Goal: Task Accomplishment & Management: Complete application form

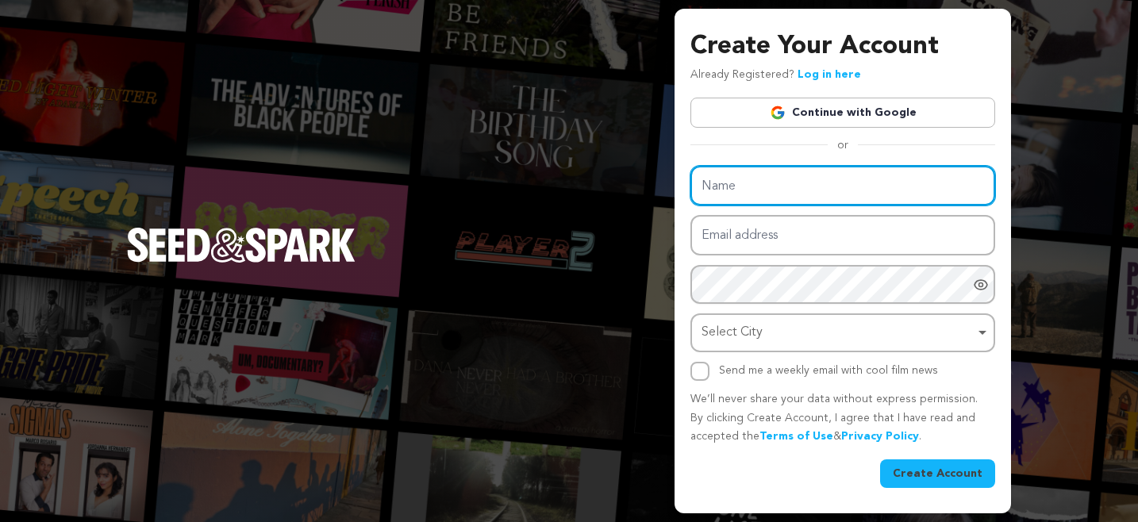
click at [768, 181] on input "Name" at bounding box center [842, 186] width 305 height 40
type input "[PERSON_NAME]"
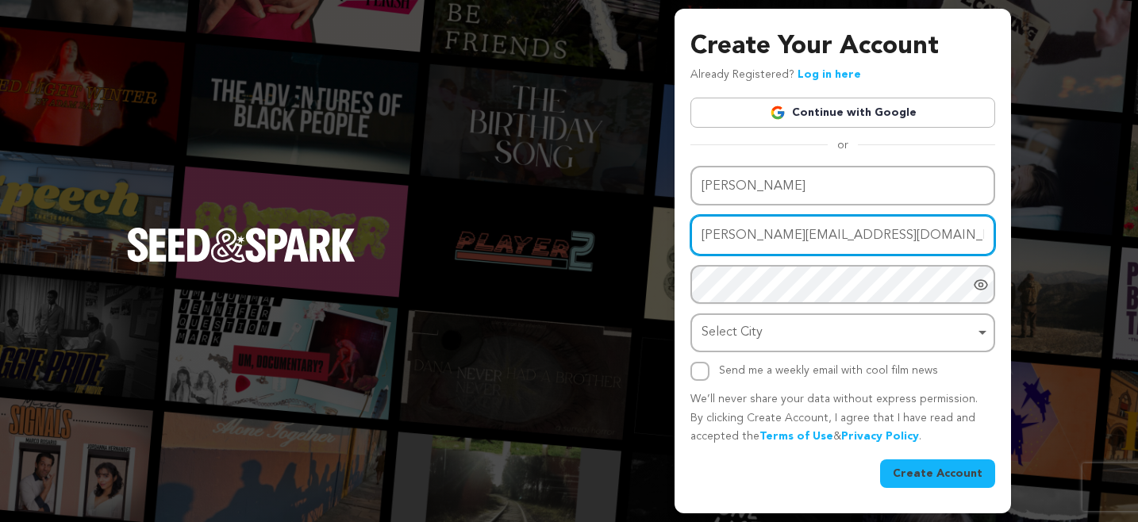
type input "harry@nicefilm.co"
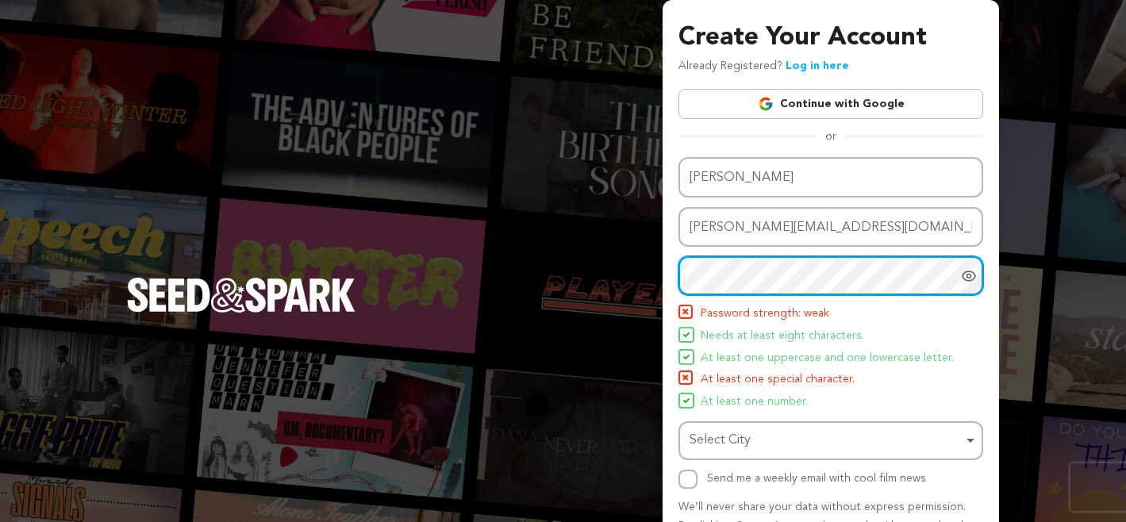
click at [656, 279] on div "Create Your Account Already Registered? Log in here Continue with Google or eyJ…" at bounding box center [563, 310] width 1126 height 621
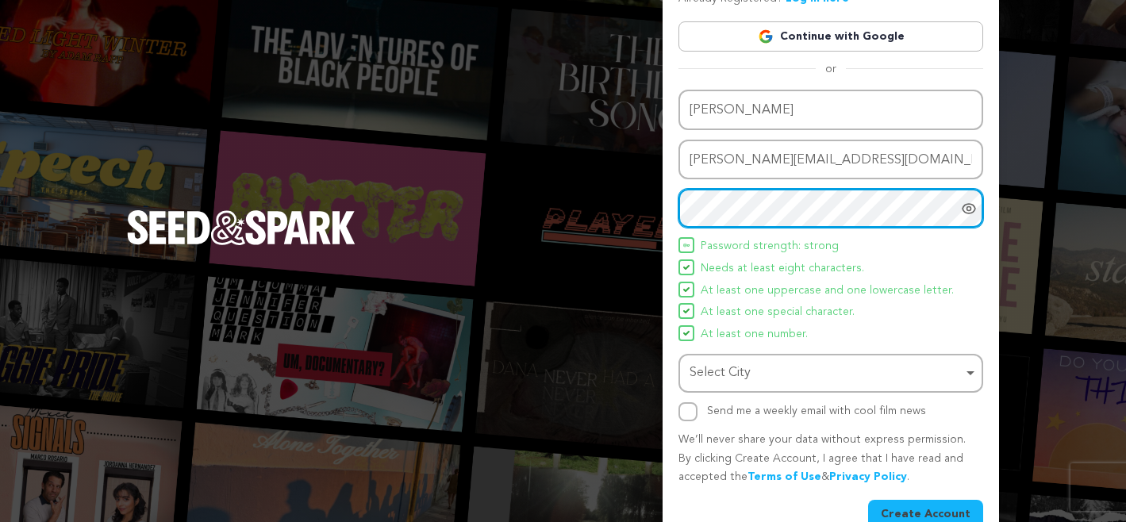
scroll to position [99, 0]
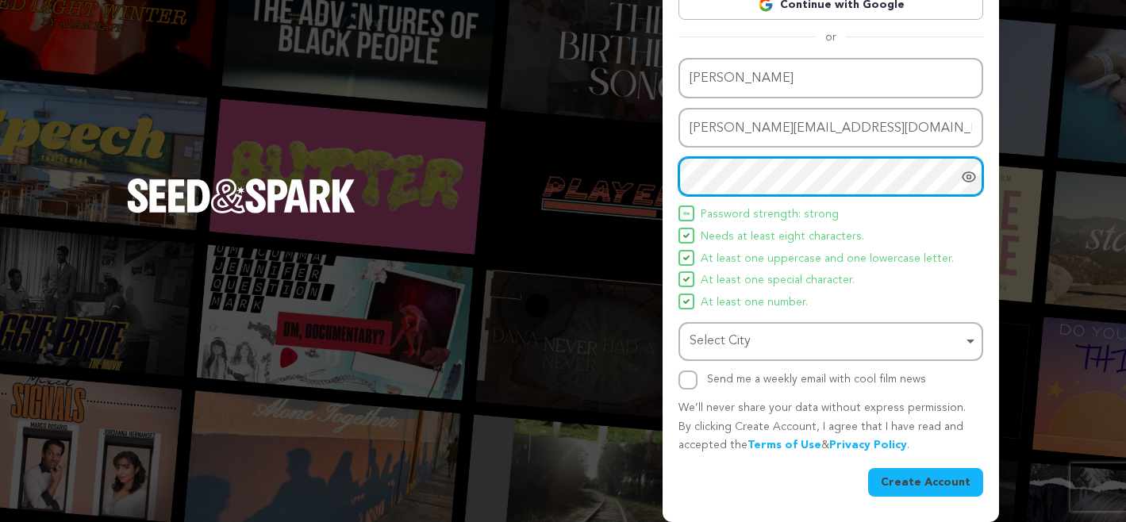
click at [712, 337] on div "Select City Remove item" at bounding box center [826, 341] width 273 height 23
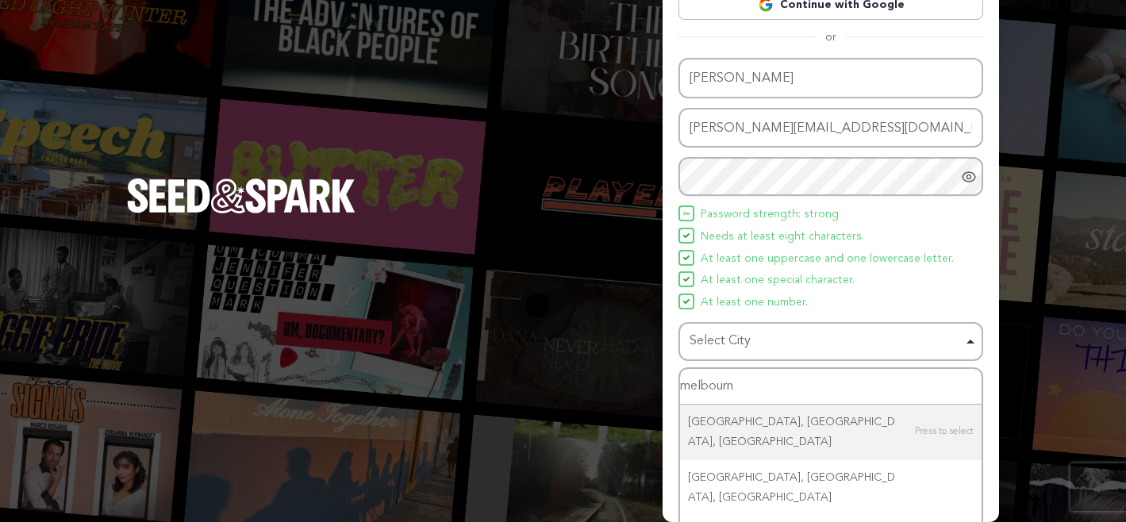
type input "melbourne"
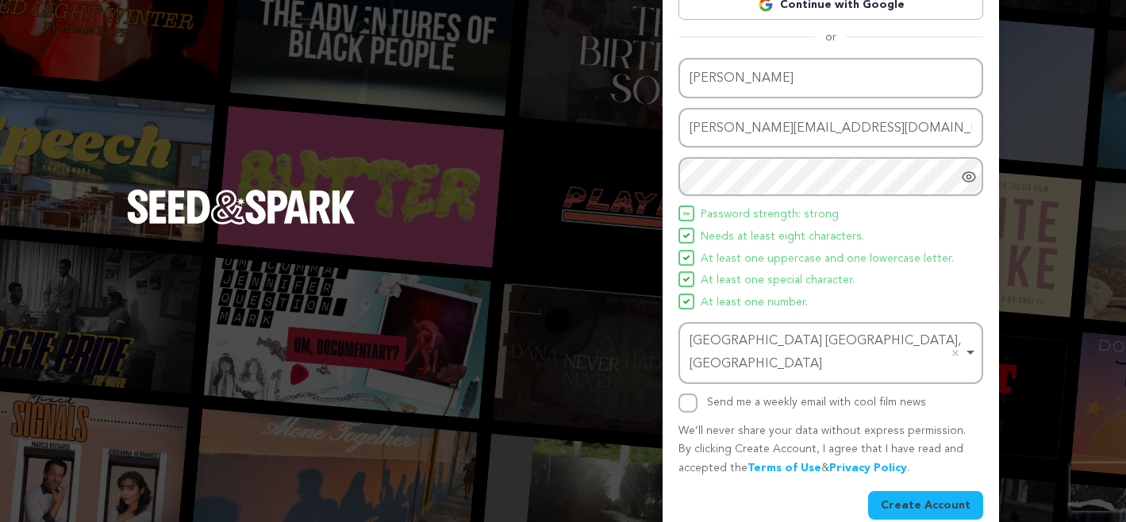
click at [950, 491] on button "Create Account" at bounding box center [925, 505] width 115 height 29
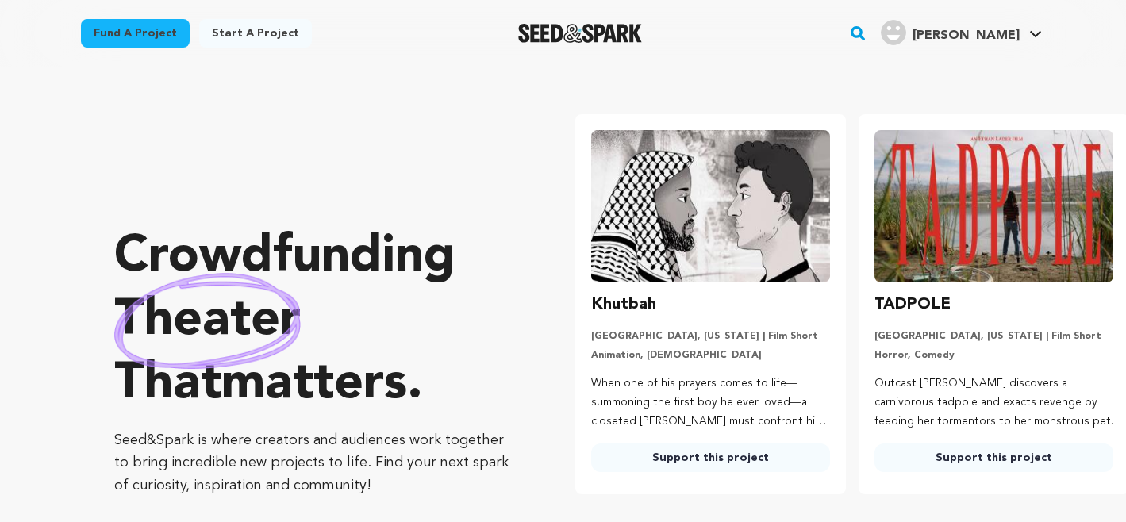
click at [240, 33] on link "Start a project" at bounding box center [255, 33] width 113 height 29
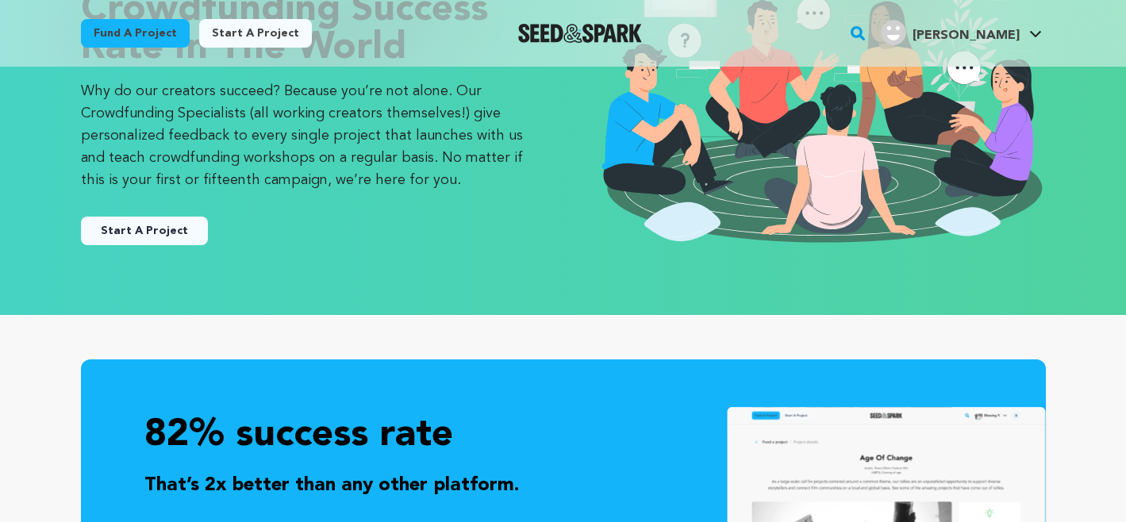
scroll to position [175, 0]
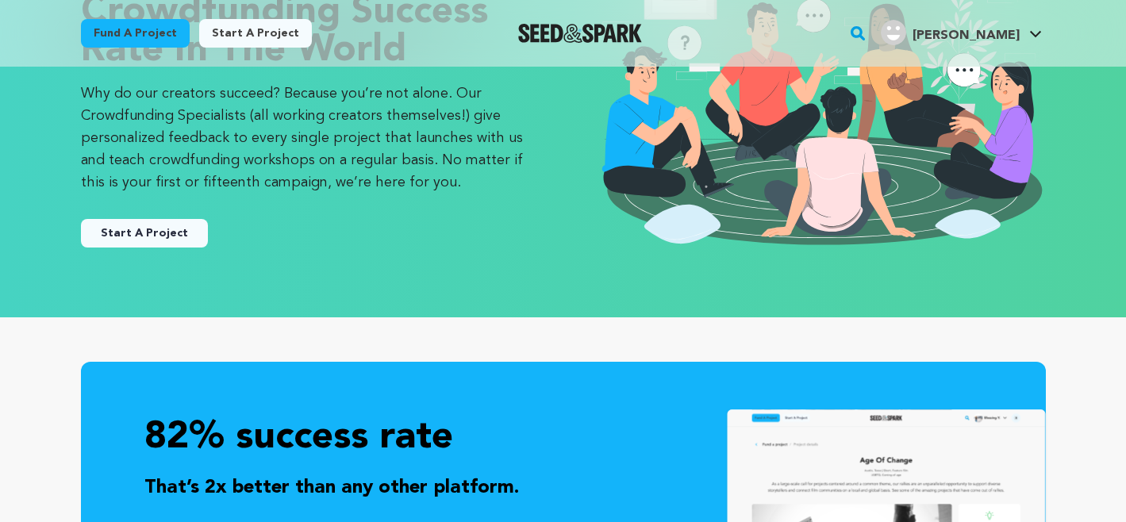
click at [141, 234] on button "Start A Project" at bounding box center [144, 233] width 127 height 29
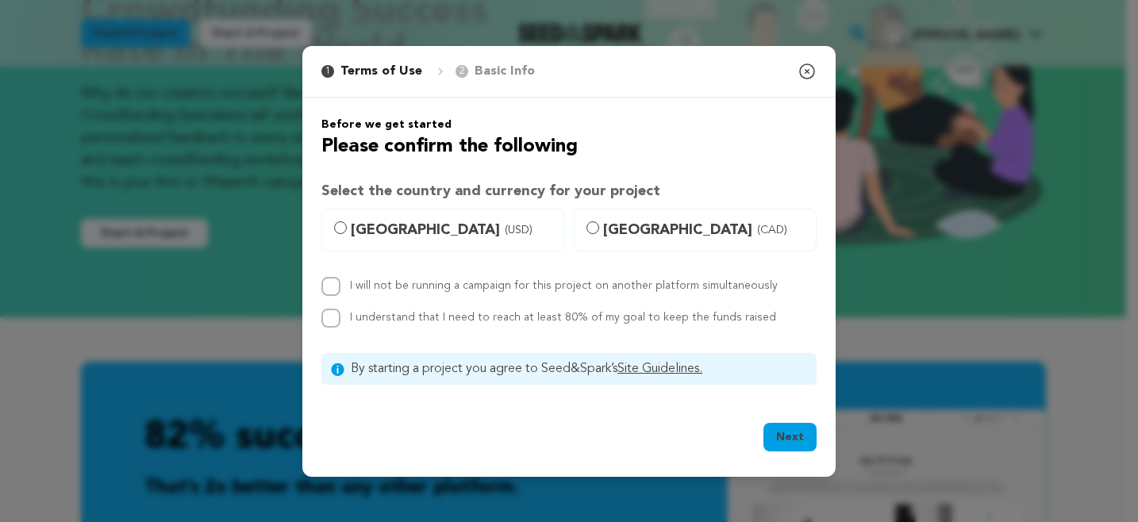
click at [211, 329] on div "1 Terms of Use 2 Basic Info You started your project! Close modal Before we get…" at bounding box center [569, 261] width 1138 height 522
click at [821, 61] on div "1 Terms of Use 2 Basic Info You started your project! Close modal" at bounding box center [568, 72] width 533 height 52
click at [811, 67] on icon "button" at bounding box center [807, 71] width 19 height 19
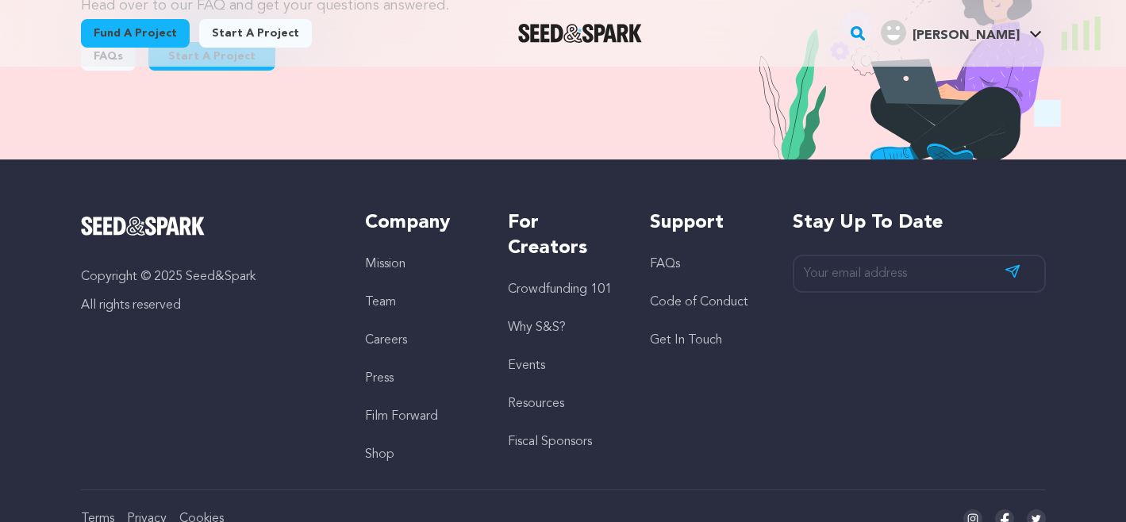
scroll to position [1852, 0]
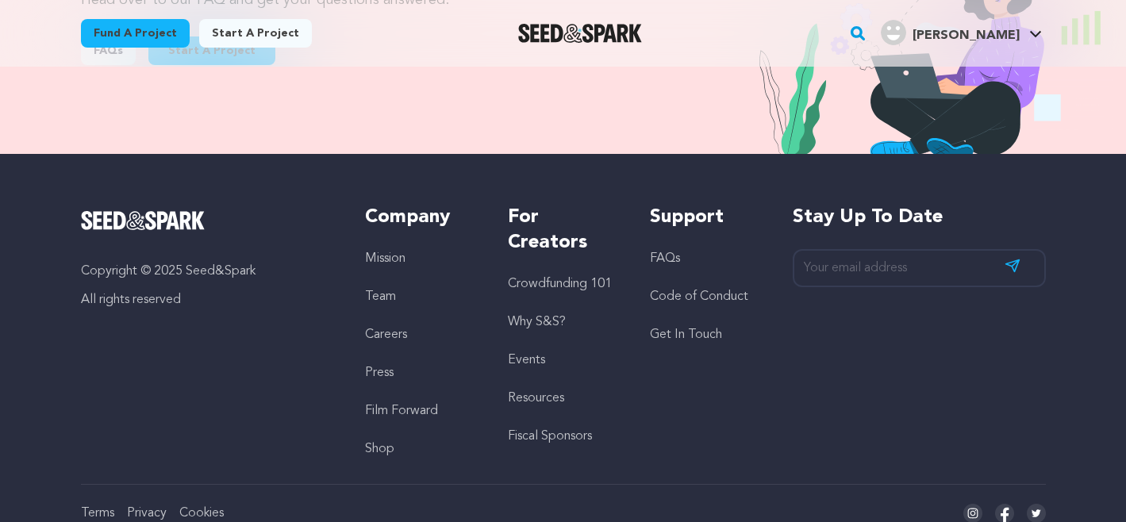
click at [656, 402] on div "Support FAQs Code of Conduct Get In Touch" at bounding box center [705, 332] width 110 height 254
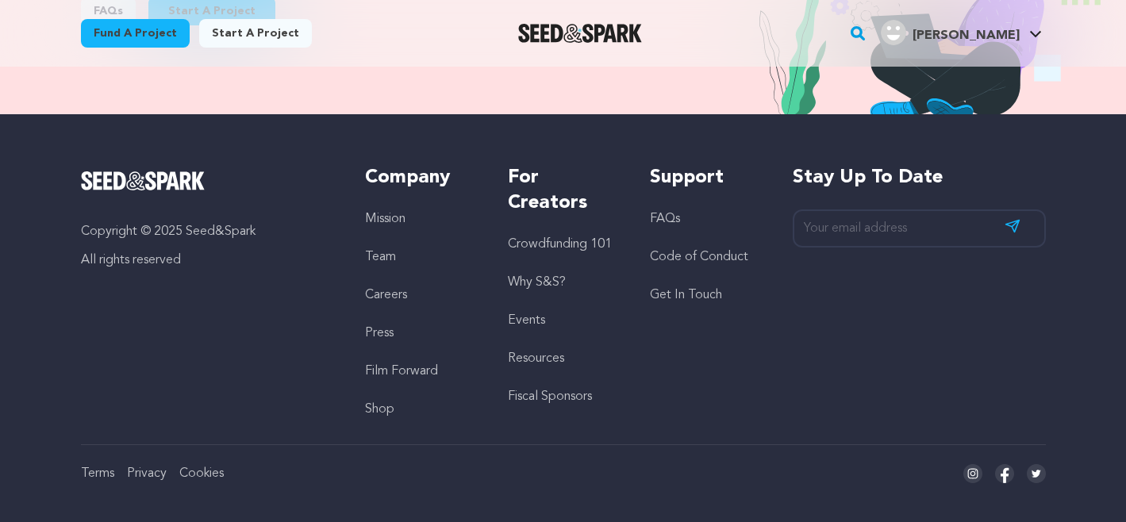
scroll to position [1902, 0]
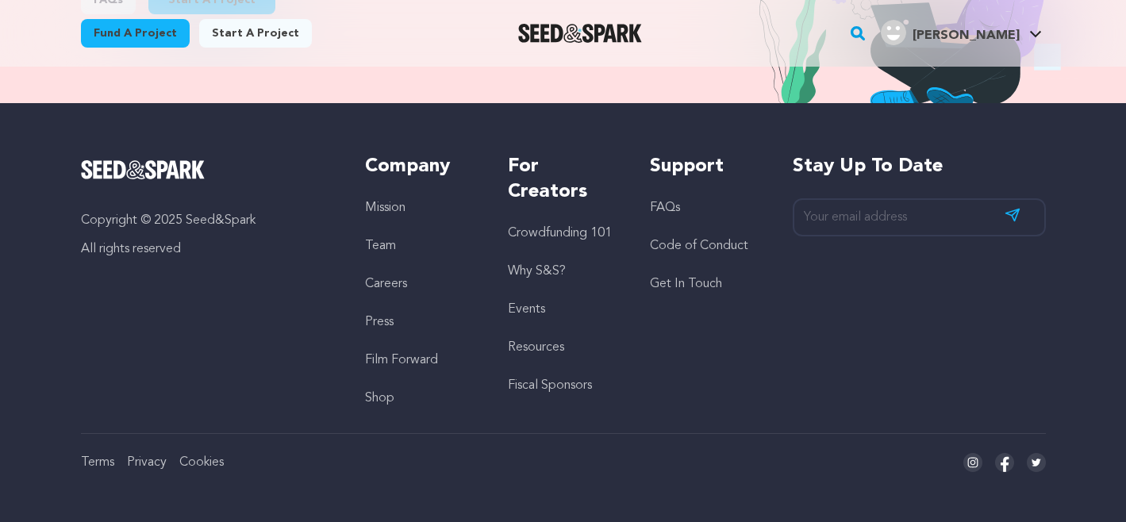
click at [679, 242] on link "Code of Conduct" at bounding box center [699, 246] width 98 height 13
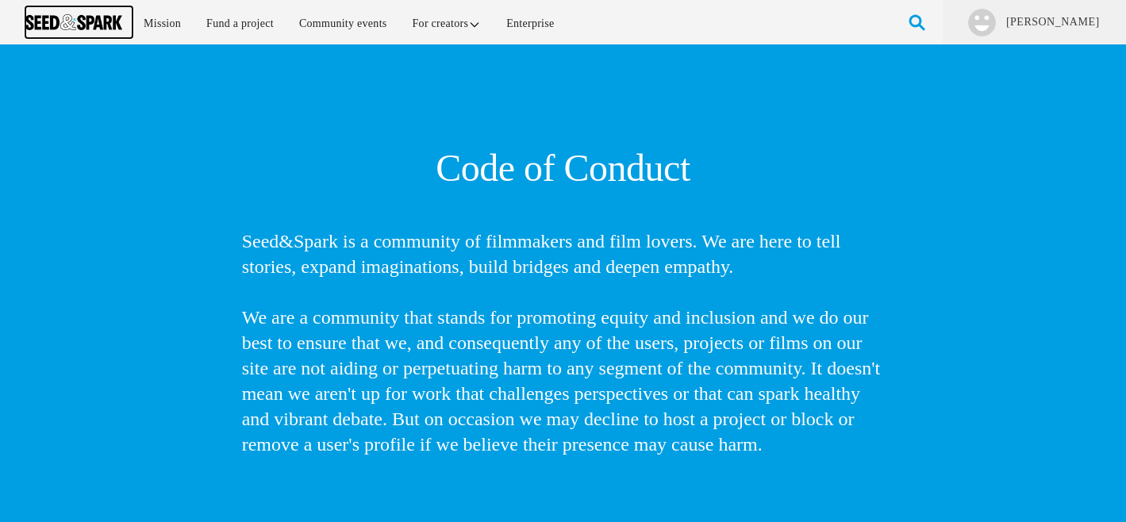
click at [68, 13] on link at bounding box center [78, 22] width 107 height 32
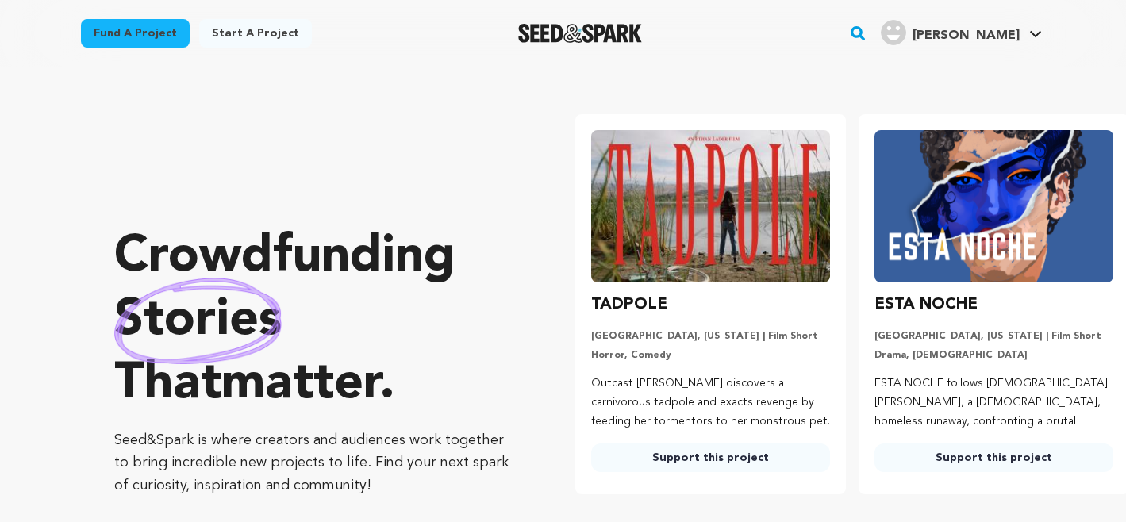
click at [246, 33] on link "Start a project" at bounding box center [255, 33] width 113 height 29
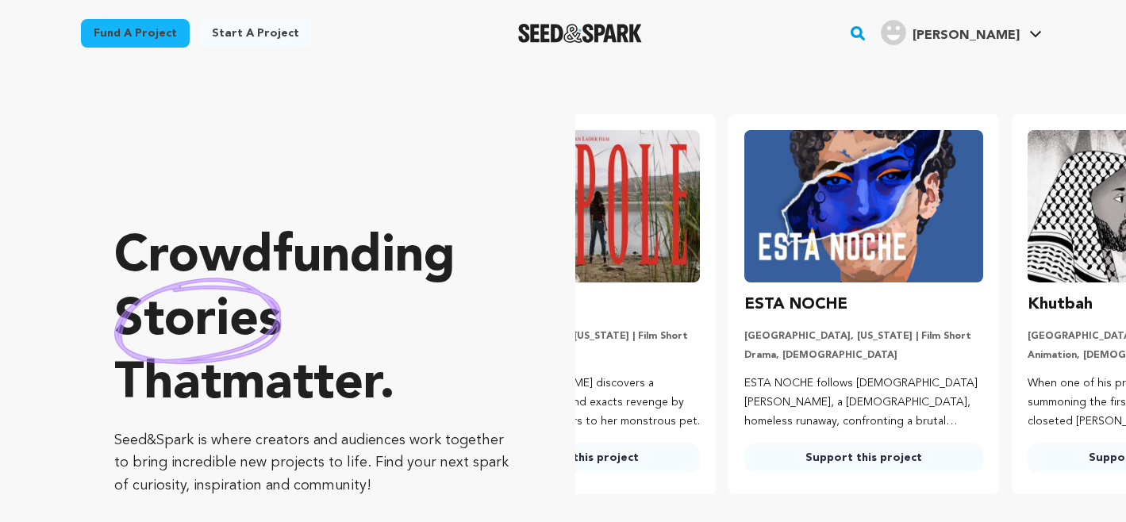
scroll to position [0, 258]
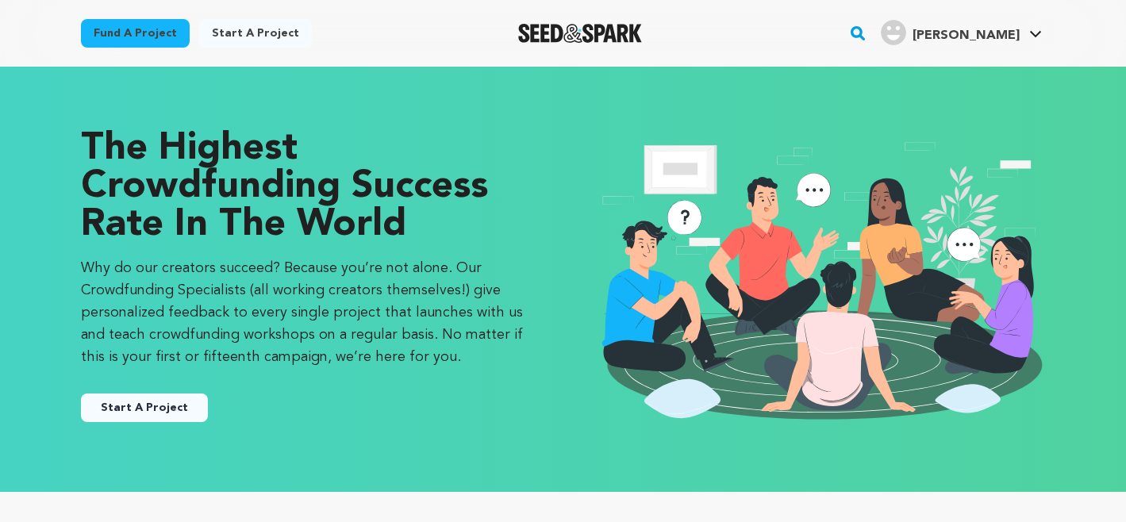
scroll to position [72, 0]
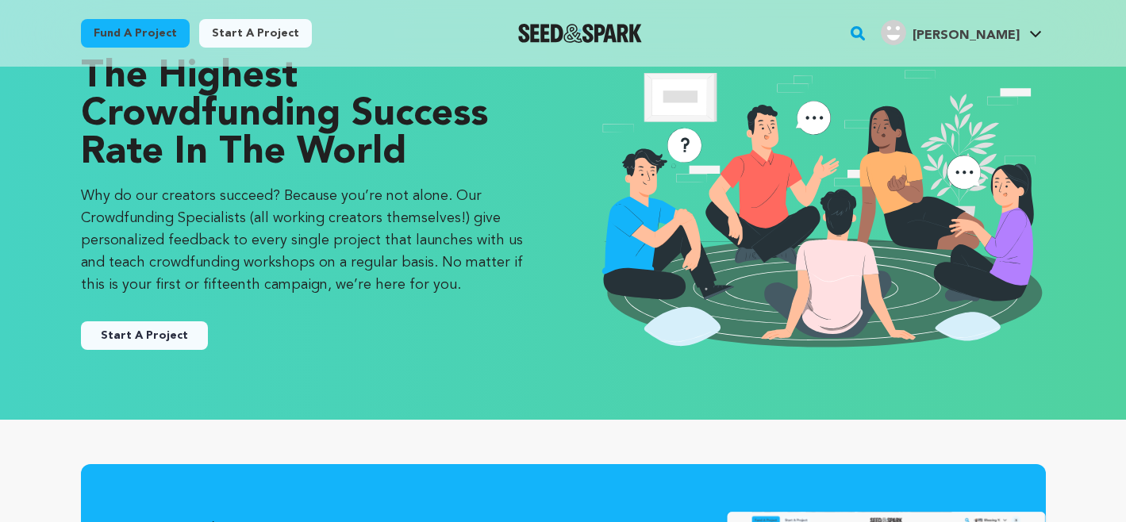
click at [104, 330] on button "Start A Project" at bounding box center [144, 335] width 127 height 29
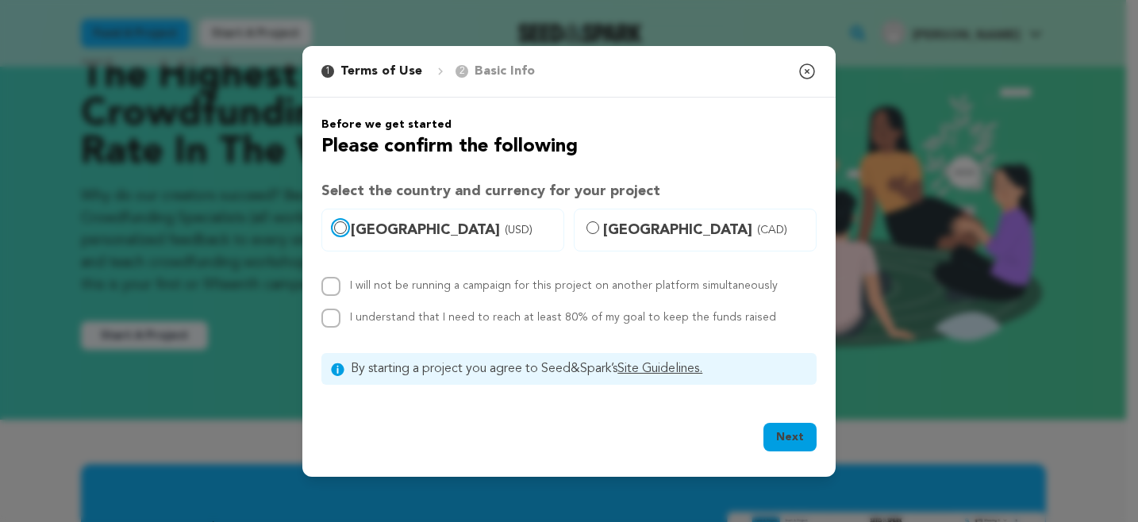
click at [344, 222] on input "United States (USD)" at bounding box center [340, 227] width 13 height 13
radio input "true"
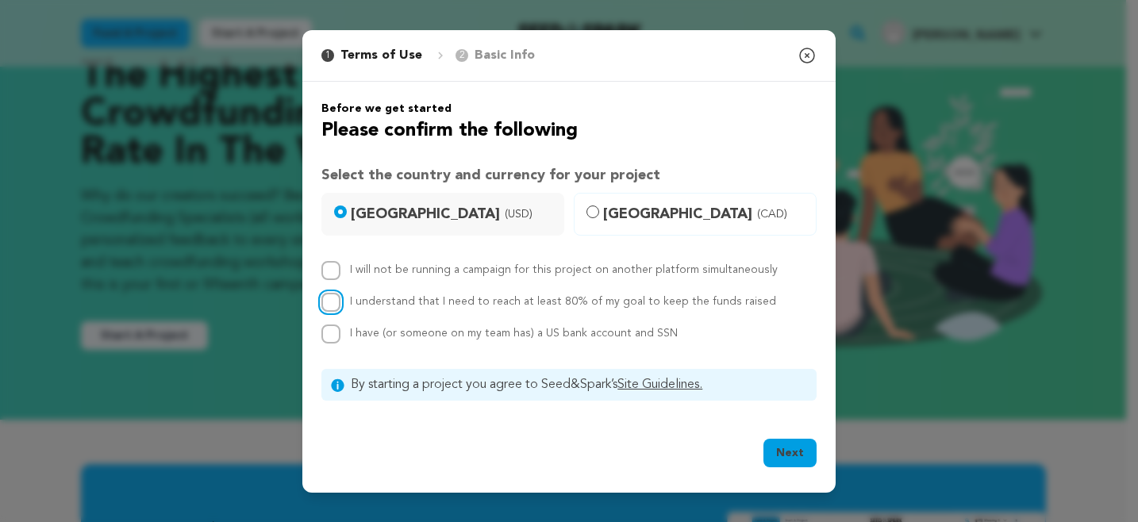
click at [336, 302] on input "I understand that I need to reach at least 80% of my goal to keep the funds rai…" at bounding box center [330, 302] width 19 height 19
checkbox input "true"
click at [781, 442] on button "Next" at bounding box center [790, 453] width 53 height 29
click at [803, 52] on icon "button" at bounding box center [807, 55] width 19 height 19
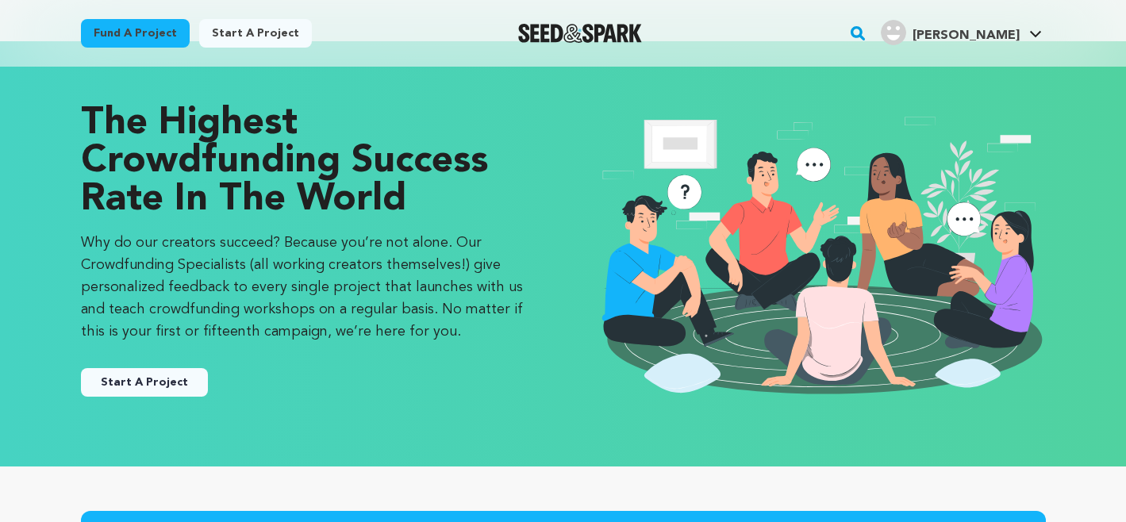
scroll to position [0, 0]
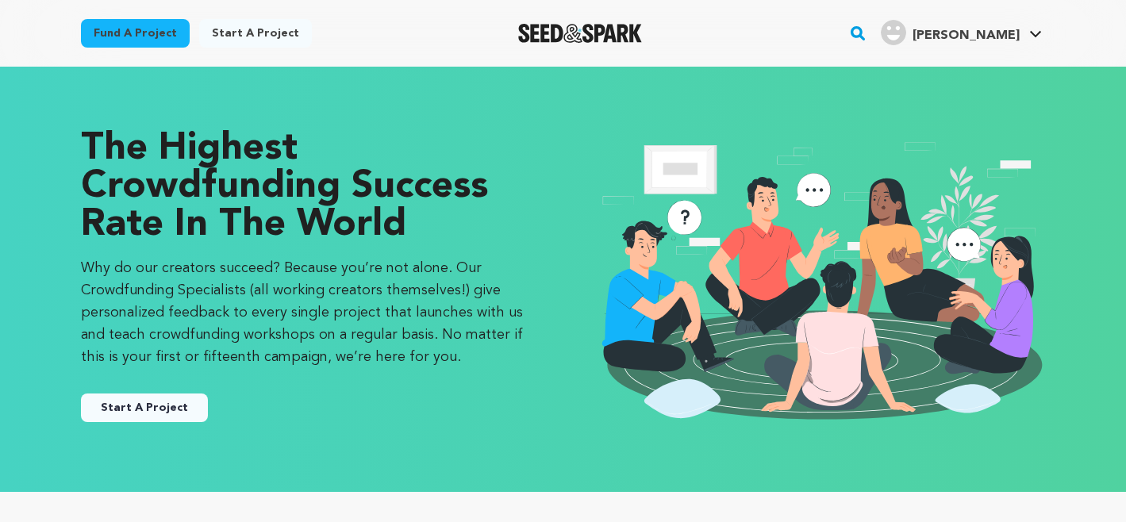
click at [157, 413] on button "Start A Project" at bounding box center [144, 408] width 127 height 29
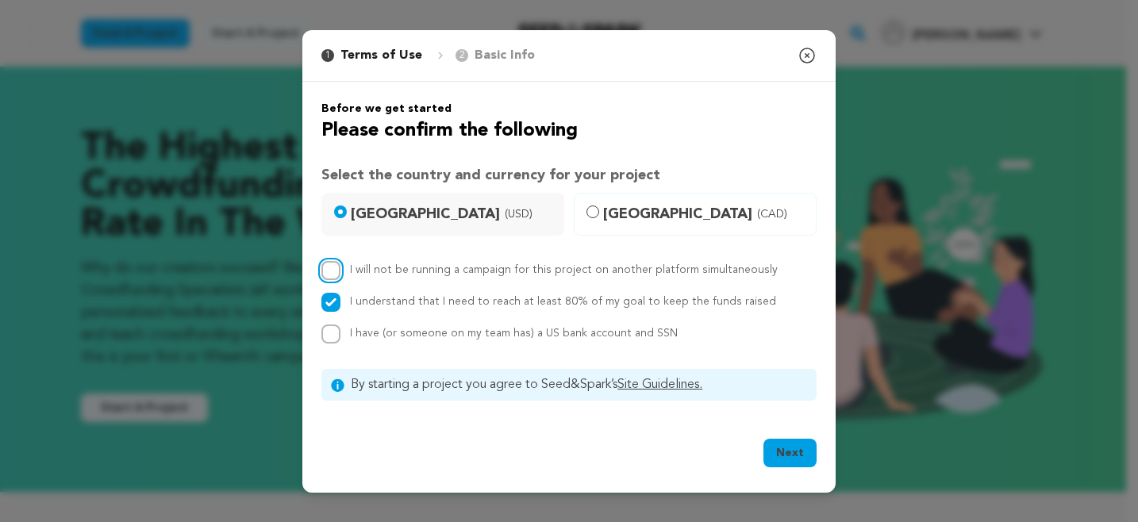
click at [326, 263] on input "I will not be running a campaign for this project on another platform simultane…" at bounding box center [330, 270] width 19 height 19
checkbox input "true"
click at [329, 333] on input "I have (or someone on my team has) a US bank account and SSN" at bounding box center [330, 334] width 19 height 19
checkbox input "true"
click at [809, 58] on icon "button" at bounding box center [807, 55] width 19 height 19
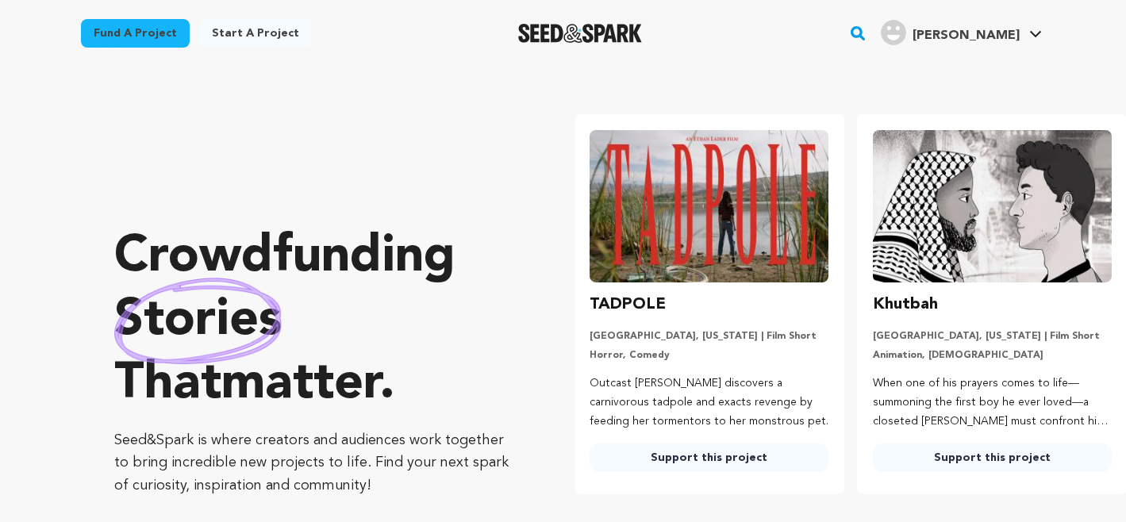
scroll to position [0, 296]
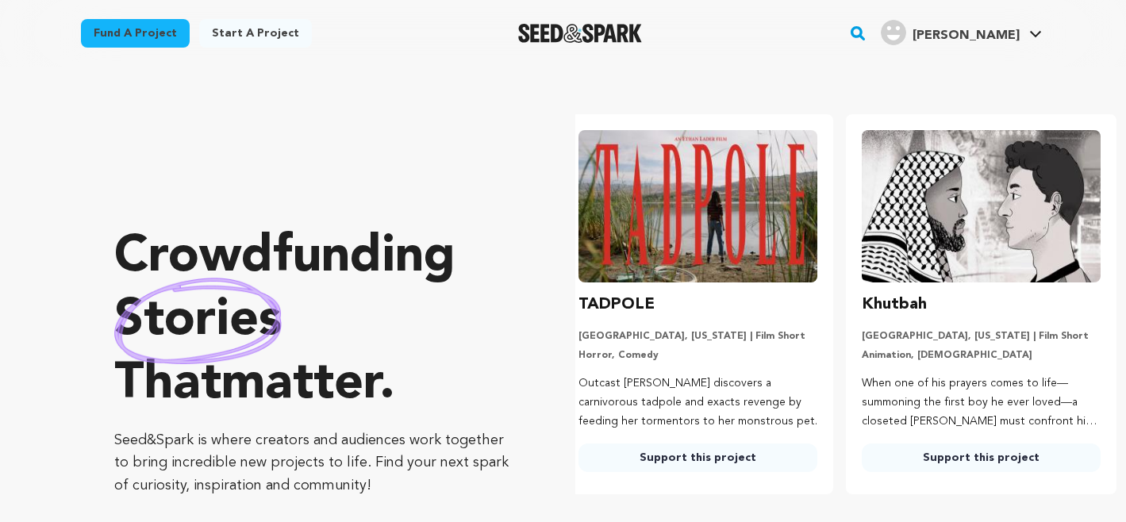
click at [262, 30] on link "Start a project" at bounding box center [255, 33] width 113 height 29
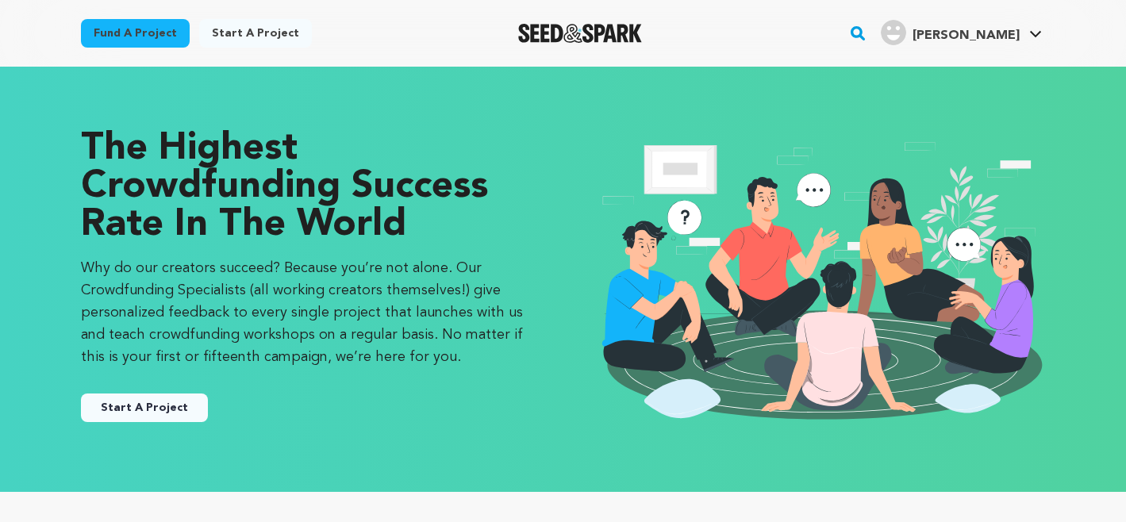
click at [100, 414] on button "Start A Project" at bounding box center [144, 408] width 127 height 29
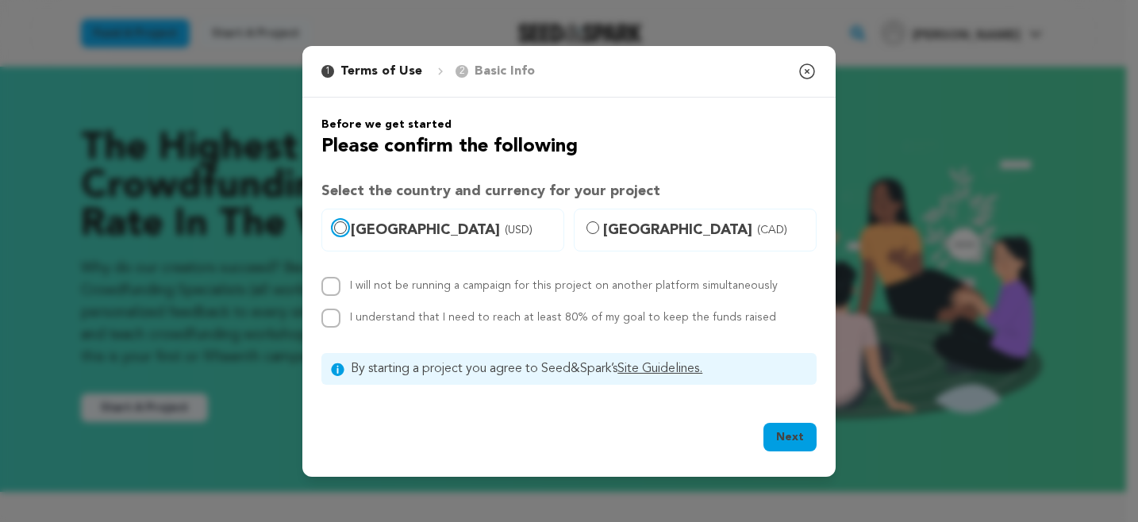
click at [342, 225] on input "[GEOGRAPHIC_DATA] (USD)" at bounding box center [340, 227] width 13 height 13
radio input "true"
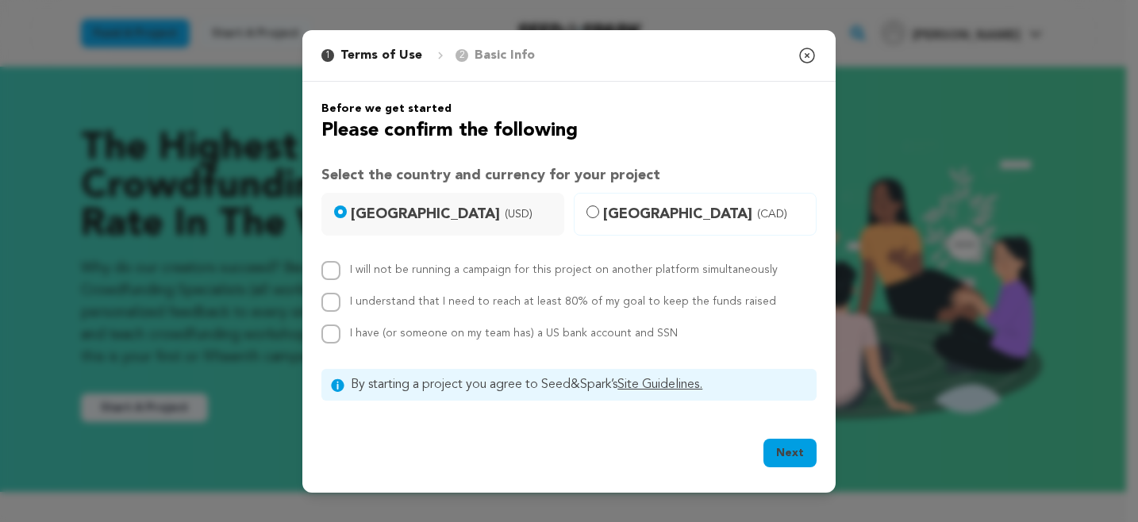
click at [600, 210] on label "Canada (CAD)" at bounding box center [695, 214] width 243 height 43
click at [599, 210] on input "Canada (CAD)" at bounding box center [593, 212] width 13 height 13
radio input "true"
click at [346, 210] on input "United States (USD)" at bounding box center [340, 212] width 13 height 13
radio input "true"
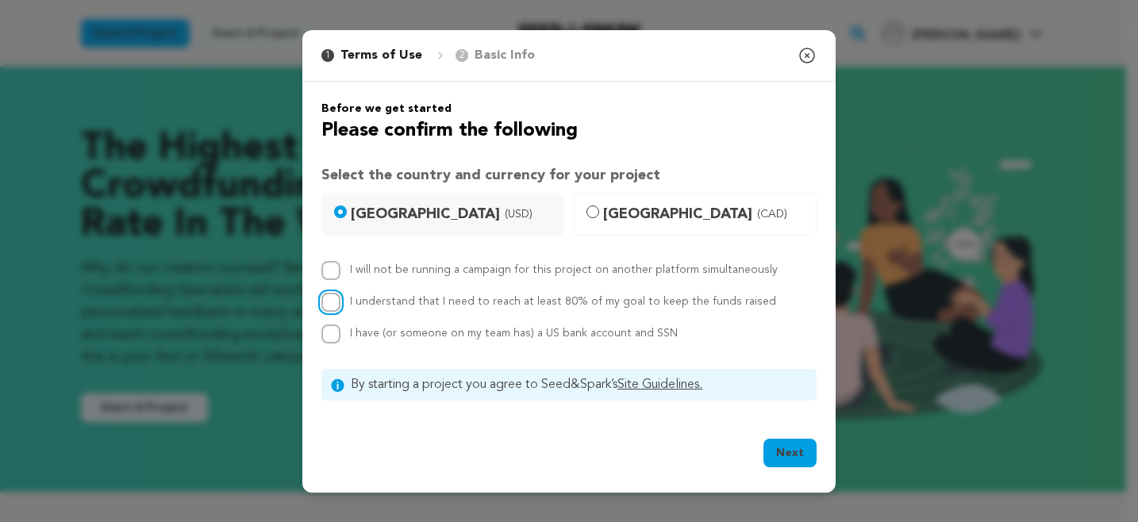
click at [331, 300] on input "I understand that I need to reach at least 80% of my goal to keep the funds rai…" at bounding box center [330, 302] width 19 height 19
checkbox input "true"
click at [330, 337] on input "I have (or someone on my team has) a US bank account and SSN" at bounding box center [330, 334] width 19 height 19
checkbox input "true"
click at [770, 444] on button "Next" at bounding box center [790, 453] width 53 height 29
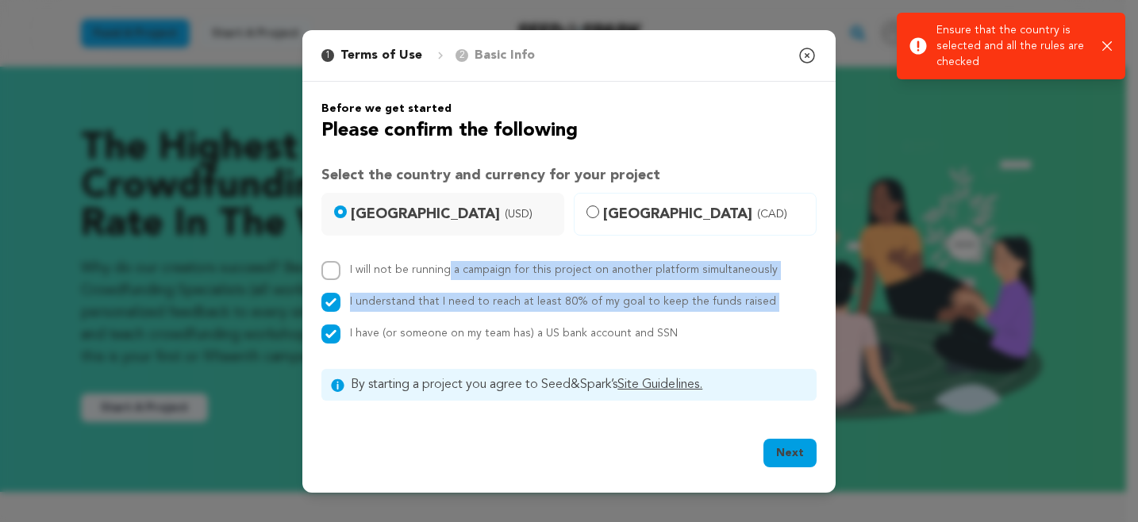
drag, startPoint x: 710, startPoint y: 323, endPoint x: 384, endPoint y: 264, distance: 330.7
click at [384, 264] on div "I will not be running a campaign for this project on another platform simultane…" at bounding box center [568, 302] width 495 height 83
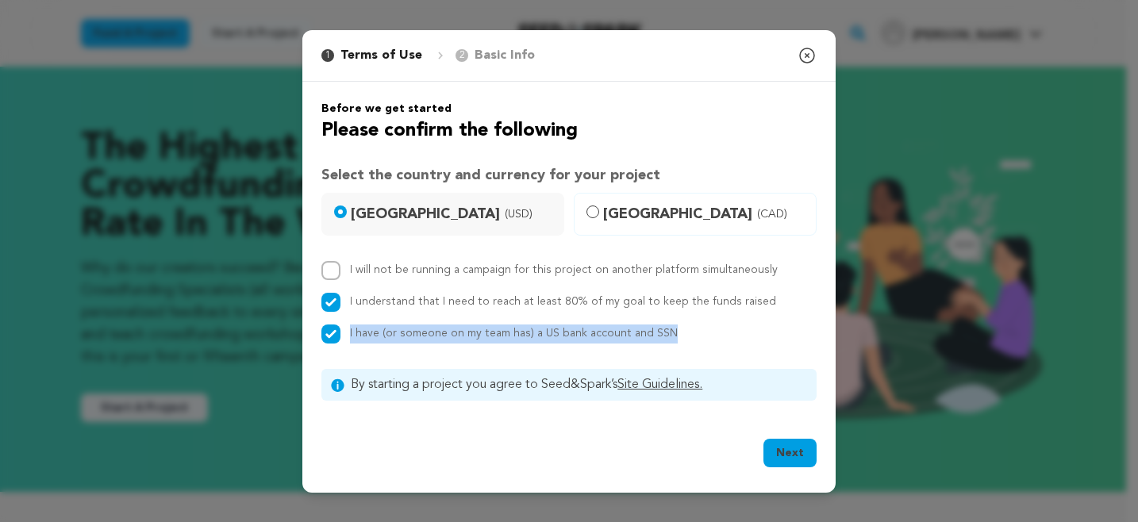
drag, startPoint x: 690, startPoint y: 329, endPoint x: 353, endPoint y: 322, distance: 336.6
click at [353, 322] on div "I will not be running a campaign for this project on another platform simultane…" at bounding box center [568, 302] width 495 height 83
copy span "I have (or someone on my team has) a US bank account and SSN"
